Goal: Task Accomplishment & Management: Use online tool/utility

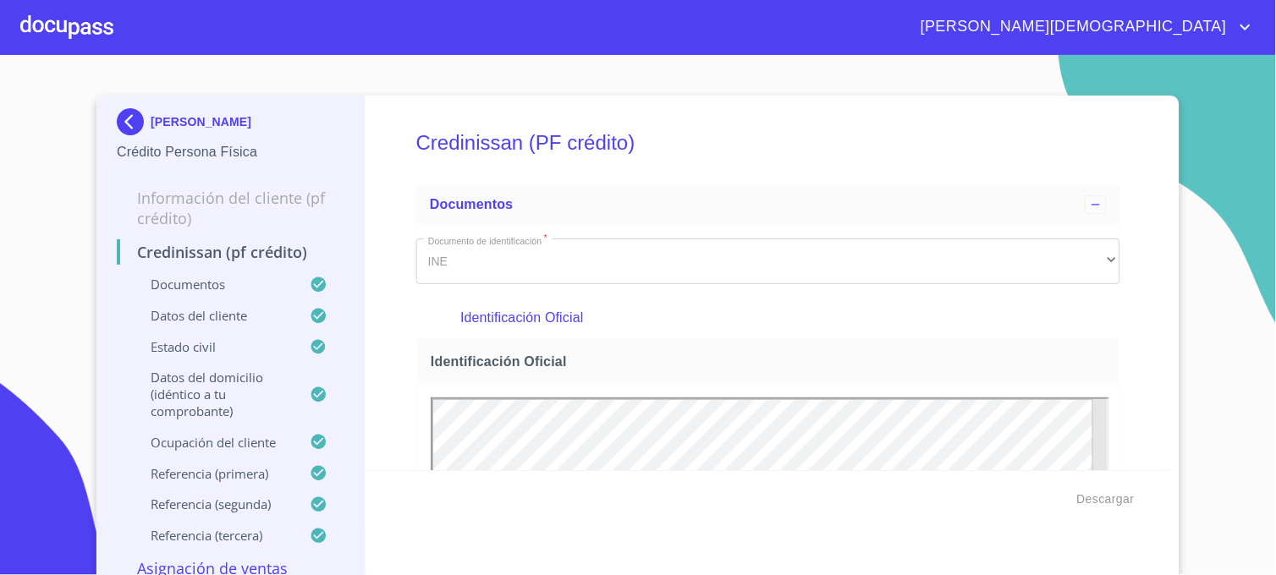
click at [117, 125] on img at bounding box center [134, 121] width 34 height 27
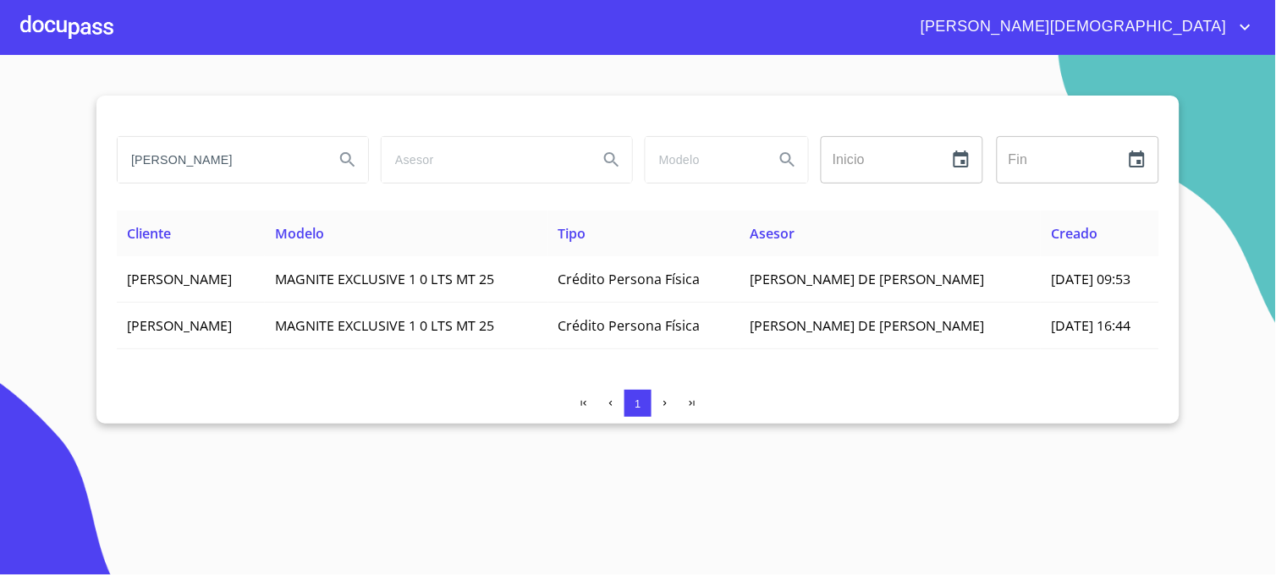
drag, startPoint x: 273, startPoint y: 159, endPoint x: 20, endPoint y: 169, distance: 253.1
click at [20, 169] on section "[PERSON_NAME] Inicio ​ Fin ​ Cliente Modelo Tipo Asesor Creado [PERSON_NAME] EX…" at bounding box center [638, 315] width 1276 height 520
type input "[PERSON_NAME]"
click at [351, 165] on icon "Search" at bounding box center [347, 160] width 20 height 20
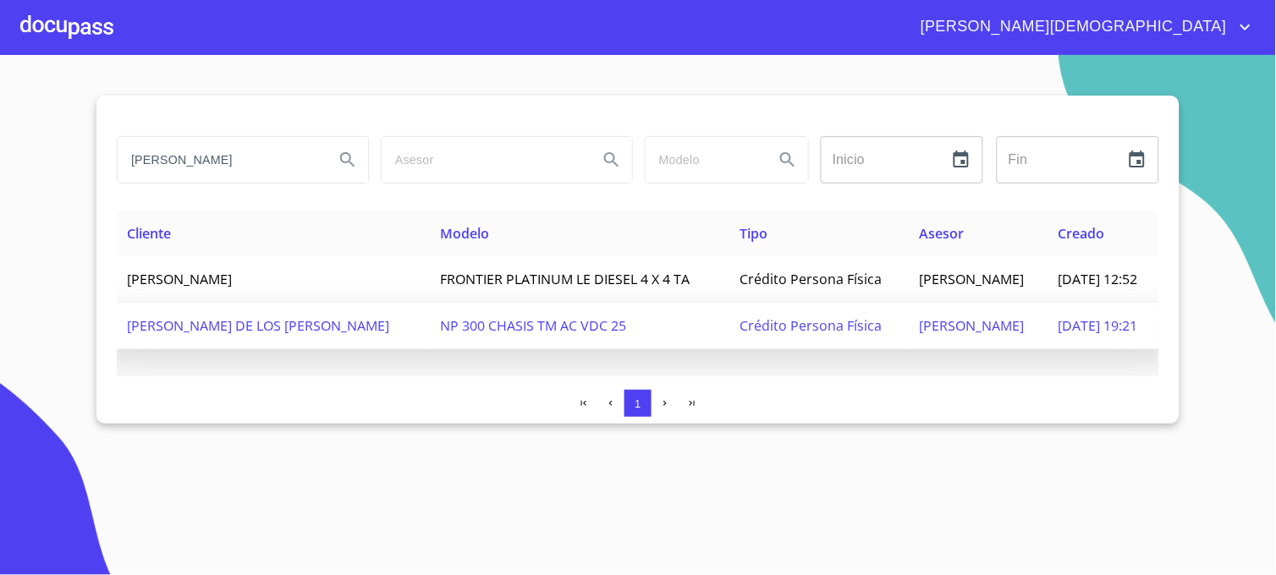
click at [919, 335] on span "[PERSON_NAME]" at bounding box center [971, 325] width 105 height 19
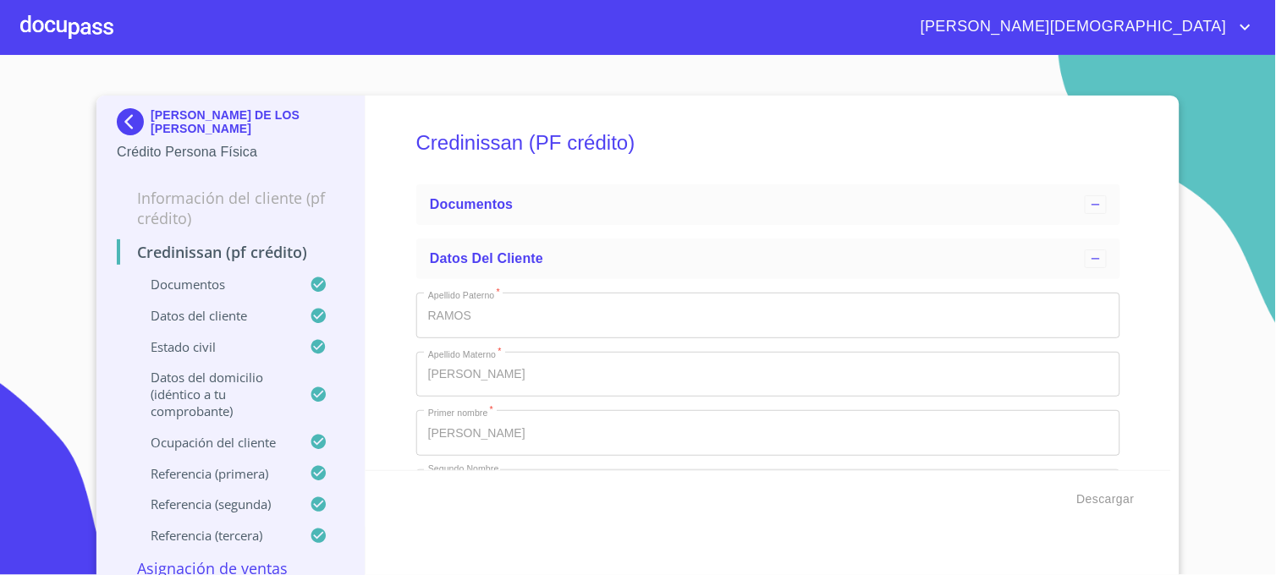
type input "12 de ene. de 1969"
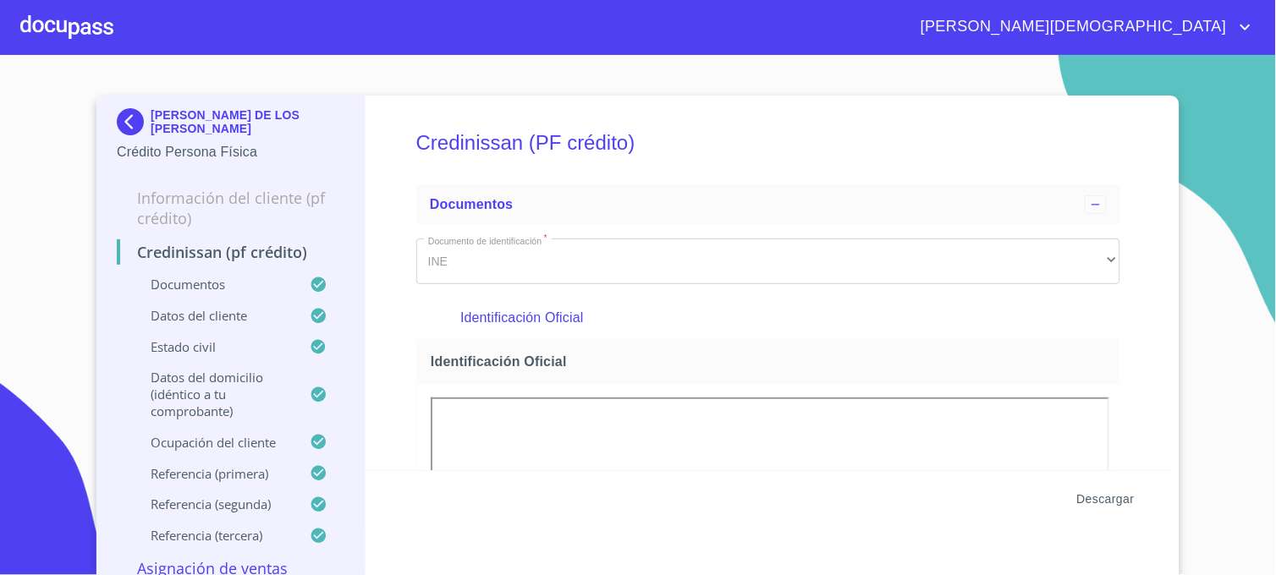
click at [1097, 500] on span "Descargar" at bounding box center [1106, 499] width 58 height 21
click at [1207, 453] on section "[PERSON_NAME] DE LOS [PERSON_NAME] Crédito Persona Física Información del clien…" at bounding box center [638, 315] width 1276 height 520
